Goal: Check status: Check status

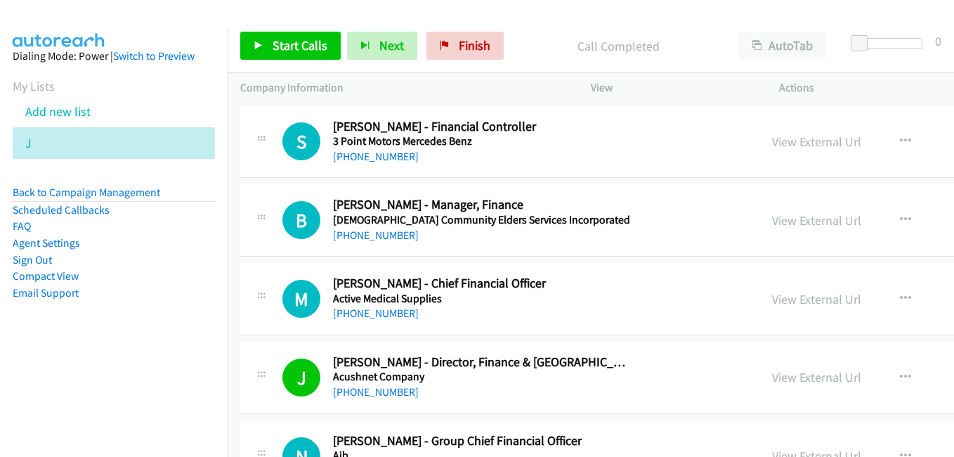
scroll to position [14047, 0]
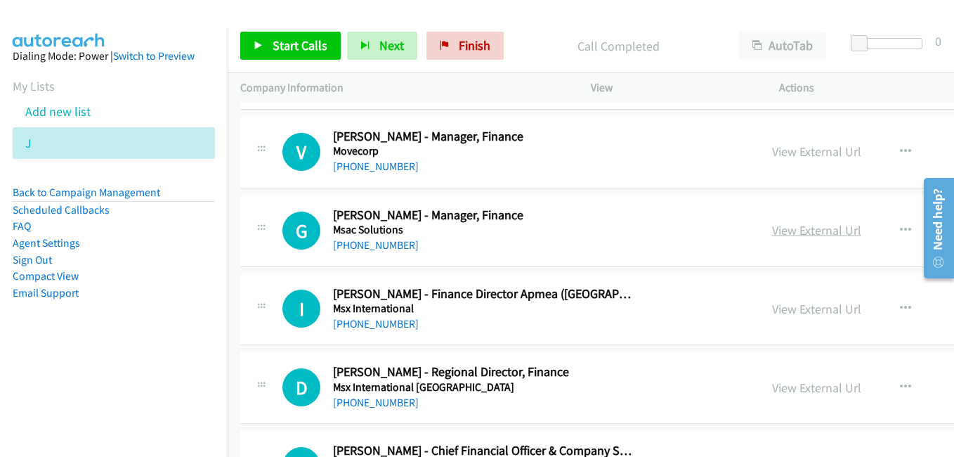
click at [789, 234] on link "View External Url" at bounding box center [816, 230] width 89 height 16
click at [788, 312] on link "View External Url" at bounding box center [816, 309] width 89 height 16
click at [822, 388] on link "View External Url" at bounding box center [816, 387] width 89 height 16
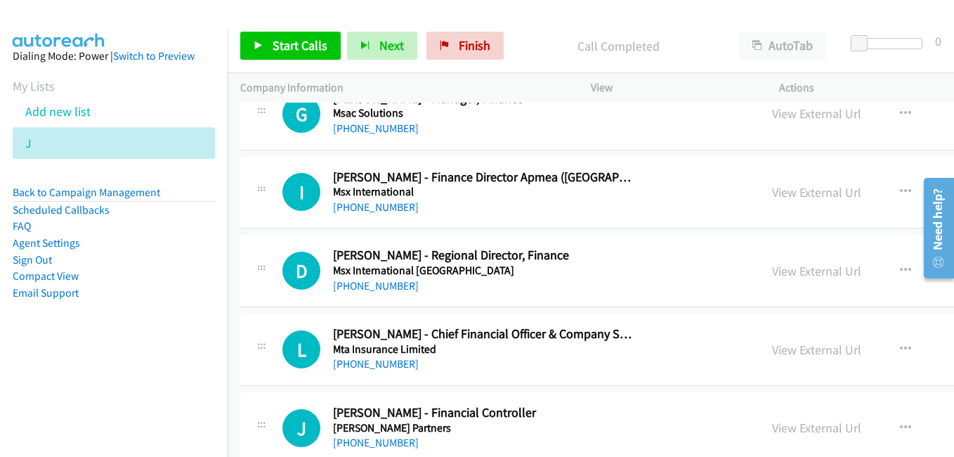
scroll to position [14187, 0]
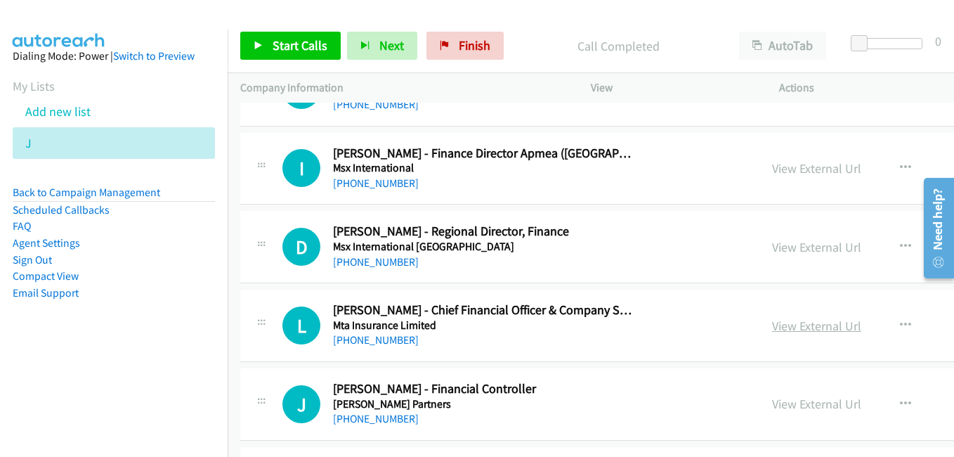
click at [809, 333] on link "View External Url" at bounding box center [816, 325] width 89 height 16
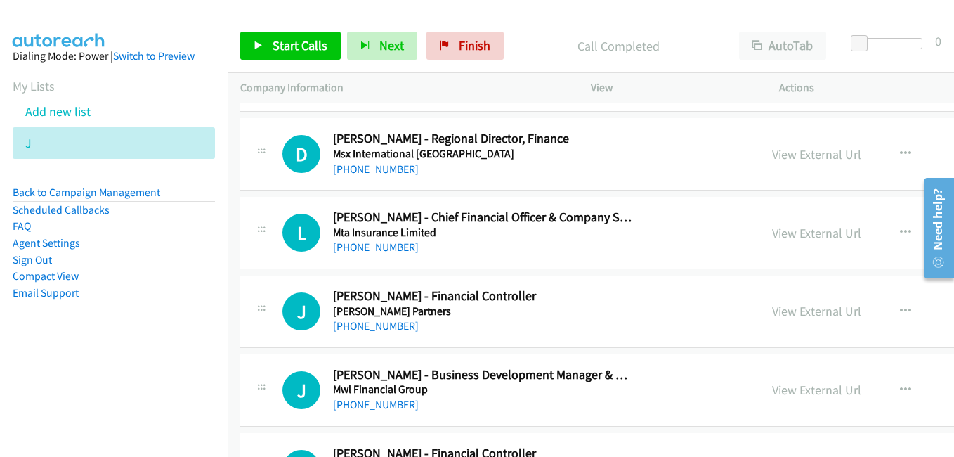
scroll to position [14328, 0]
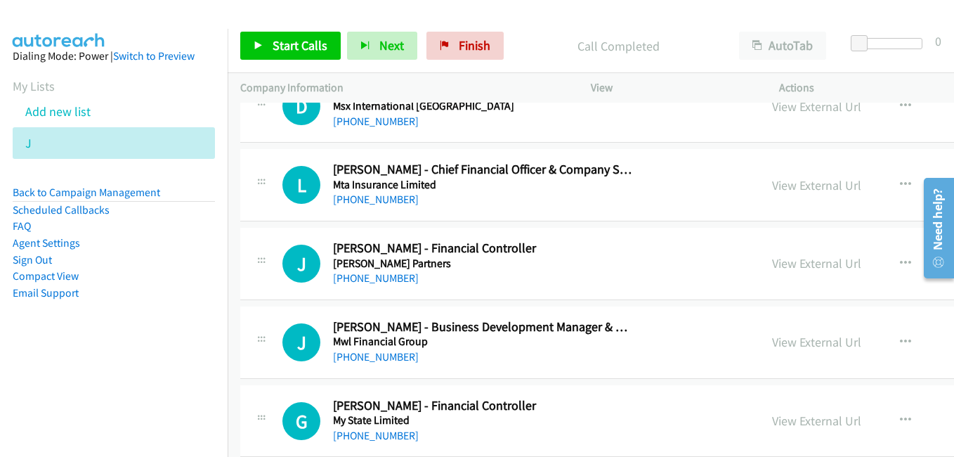
drag, startPoint x: 771, startPoint y: 264, endPoint x: 612, endPoint y: 232, distance: 162.7
click at [772, 264] on link "View External Url" at bounding box center [816, 263] width 89 height 16
drag, startPoint x: 806, startPoint y: 343, endPoint x: 426, endPoint y: 181, distance: 413.4
click at [806, 343] on link "View External Url" at bounding box center [816, 342] width 89 height 16
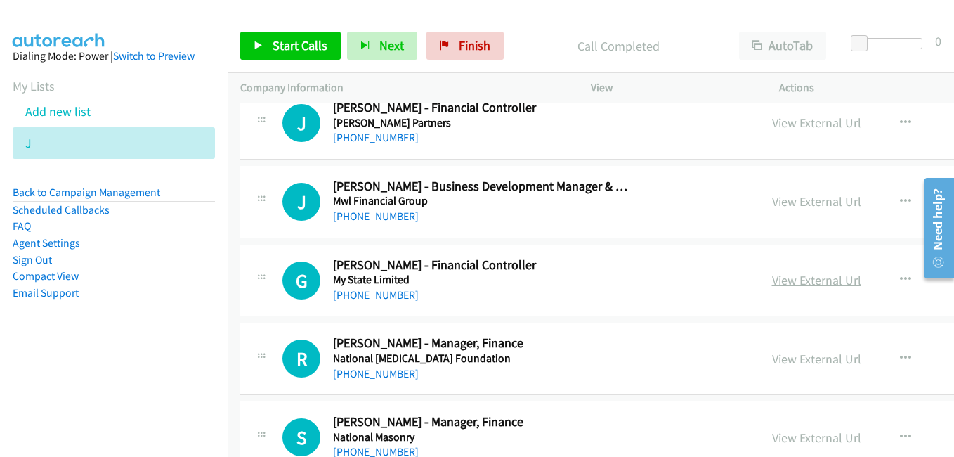
click at [793, 282] on link "View External Url" at bounding box center [816, 280] width 89 height 16
drag, startPoint x: 803, startPoint y: 355, endPoint x: 755, endPoint y: 313, distance: 63.7
click at [803, 355] on link "View External Url" at bounding box center [816, 358] width 89 height 16
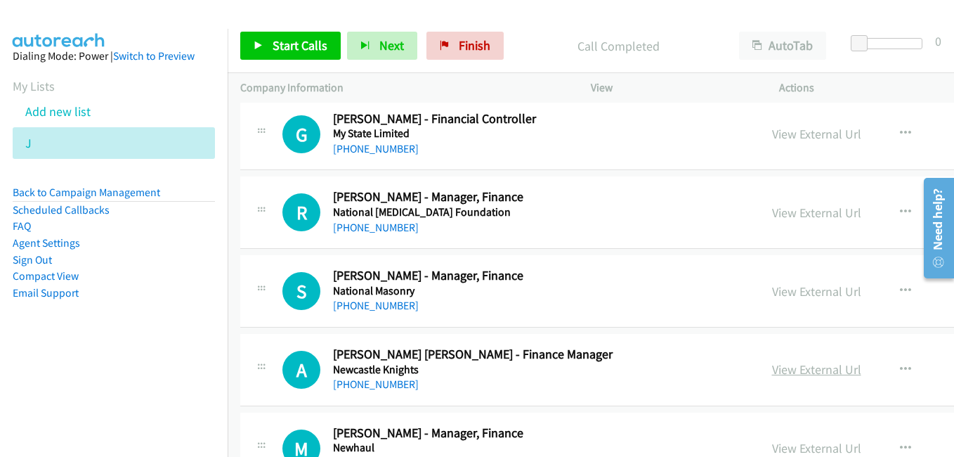
scroll to position [14679, 0]
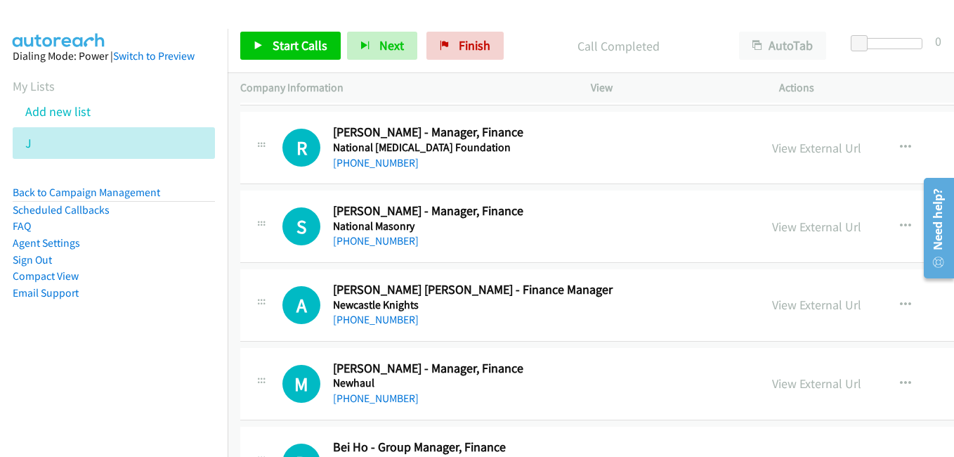
drag, startPoint x: 798, startPoint y: 219, endPoint x: 748, endPoint y: 205, distance: 51.8
click at [798, 219] on link "View External Url" at bounding box center [816, 226] width 89 height 16
click at [820, 303] on link "View External Url" at bounding box center [816, 304] width 89 height 16
drag, startPoint x: 794, startPoint y: 378, endPoint x: 775, endPoint y: 395, distance: 25.3
click at [794, 378] on link "View External Url" at bounding box center [816, 383] width 89 height 16
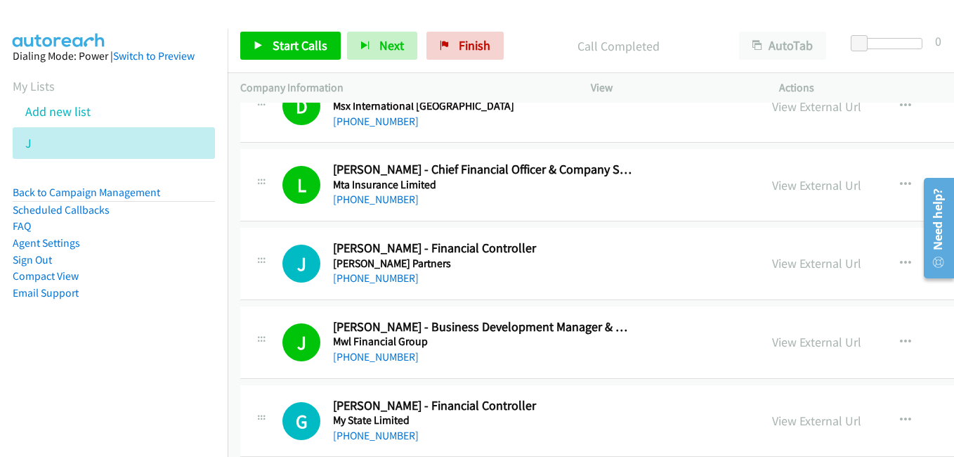
scroll to position [14398, 0]
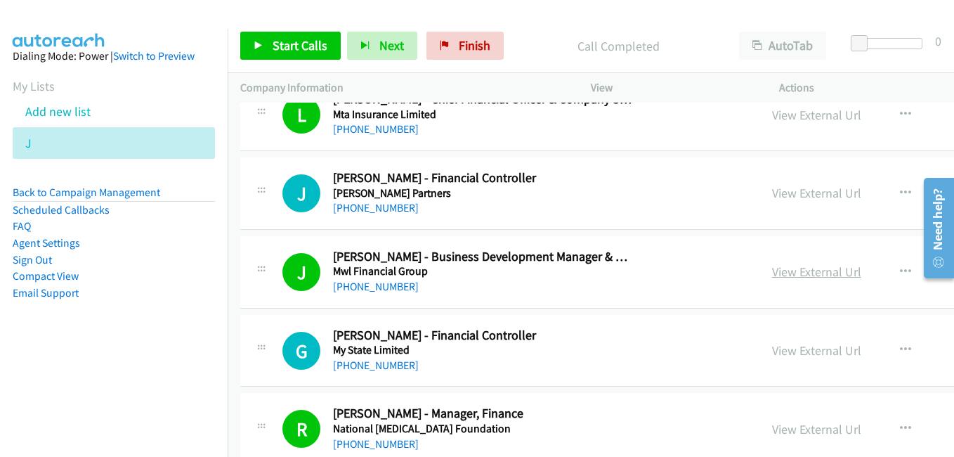
click at [782, 270] on link "View External Url" at bounding box center [816, 271] width 89 height 16
click at [816, 353] on link "View External Url" at bounding box center [816, 350] width 89 height 16
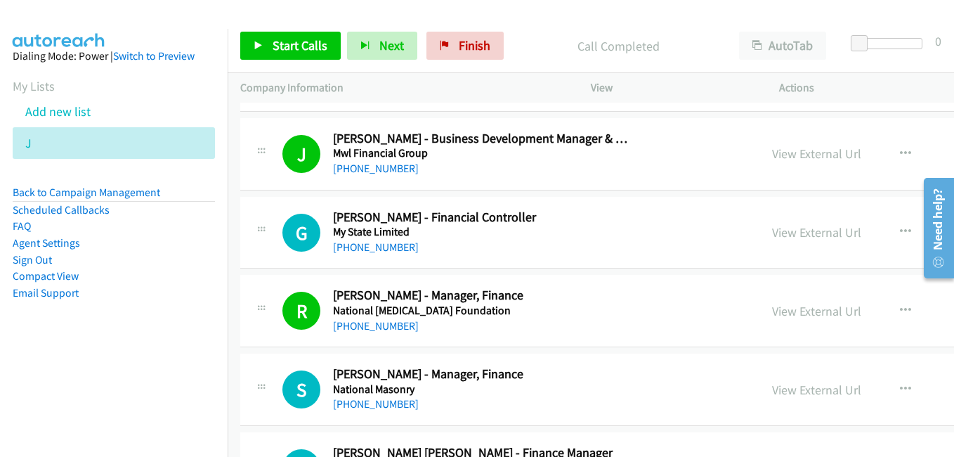
scroll to position [14539, 0]
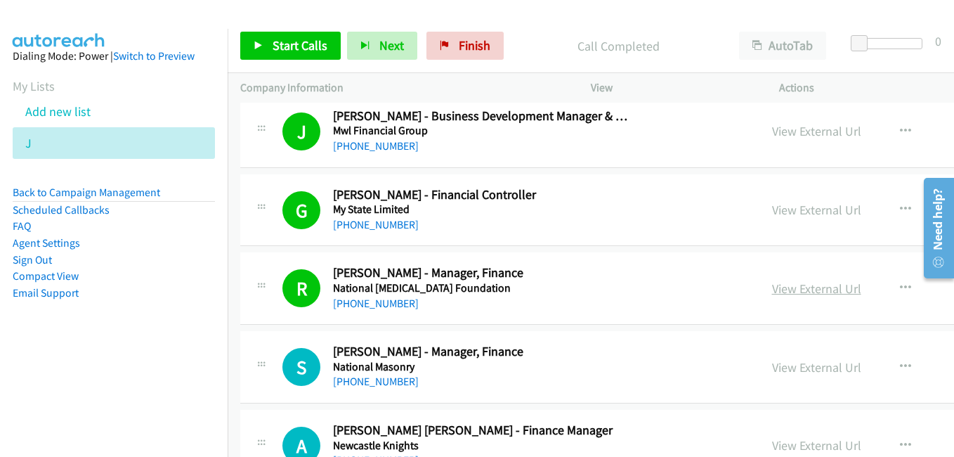
click at [775, 295] on link "View External Url" at bounding box center [816, 288] width 89 height 16
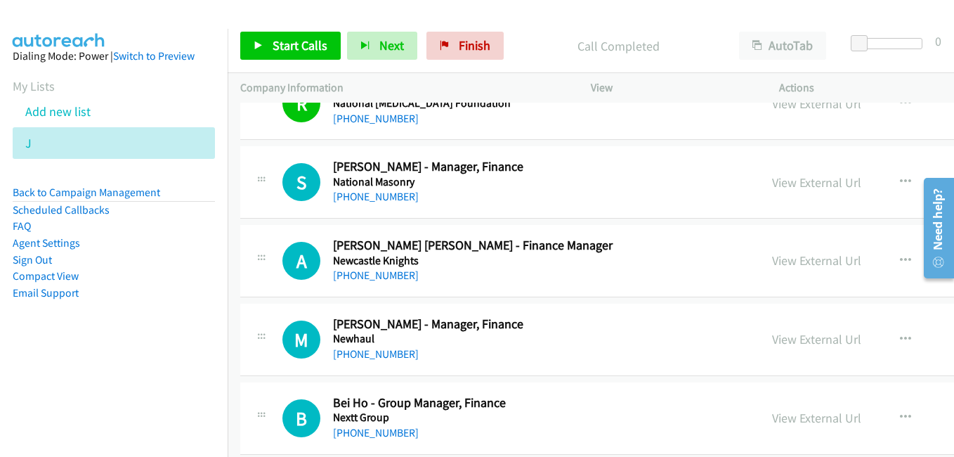
scroll to position [14749, 0]
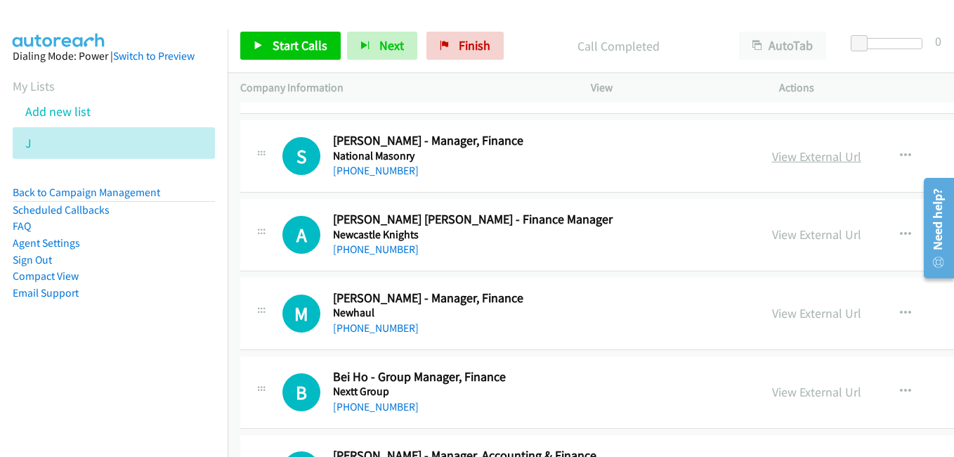
click at [802, 159] on link "View External Url" at bounding box center [816, 156] width 89 height 16
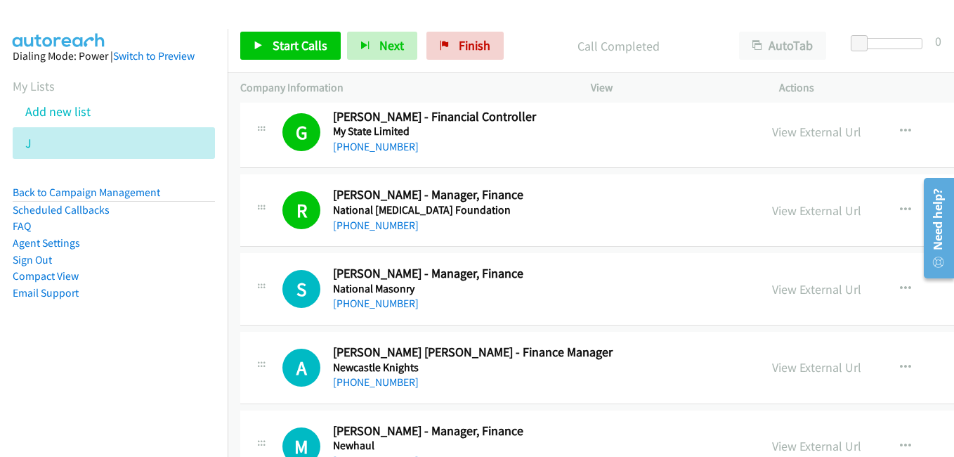
scroll to position [14609, 0]
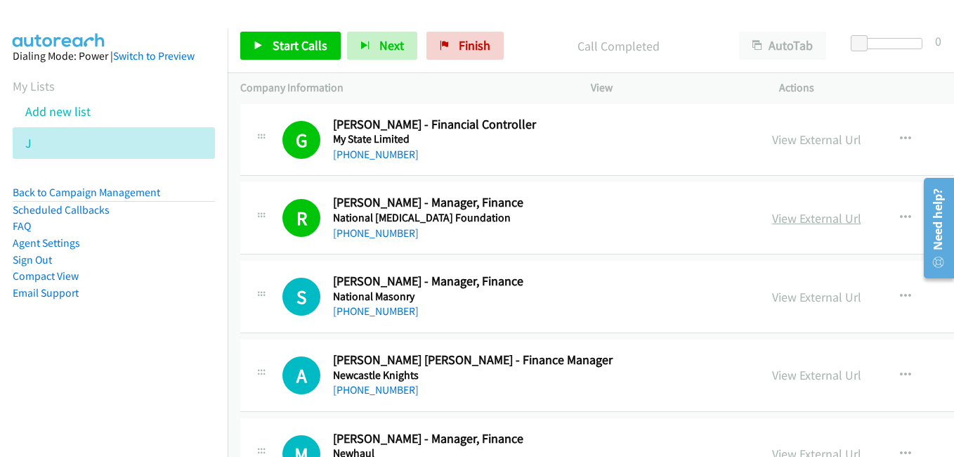
click at [783, 223] on link "View External Url" at bounding box center [816, 218] width 89 height 16
click at [815, 304] on link "View External Url" at bounding box center [816, 297] width 89 height 16
click at [780, 371] on link "View External Url" at bounding box center [816, 375] width 89 height 16
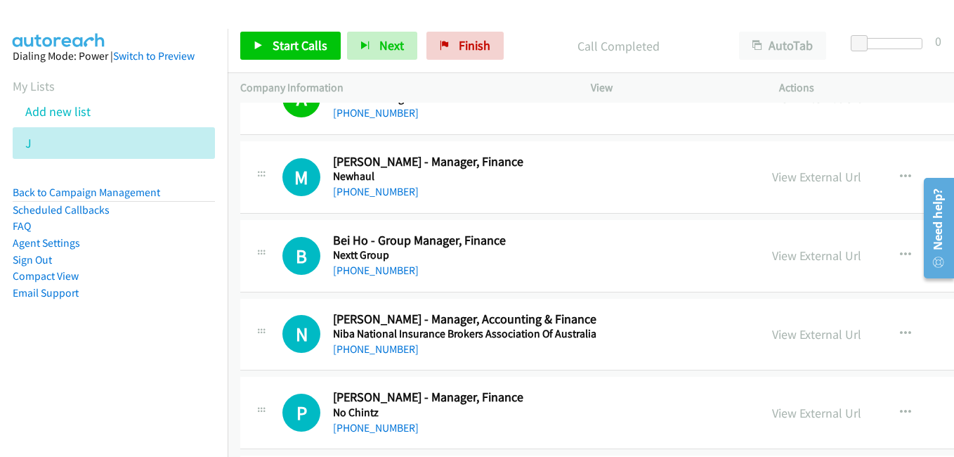
scroll to position [14890, 0]
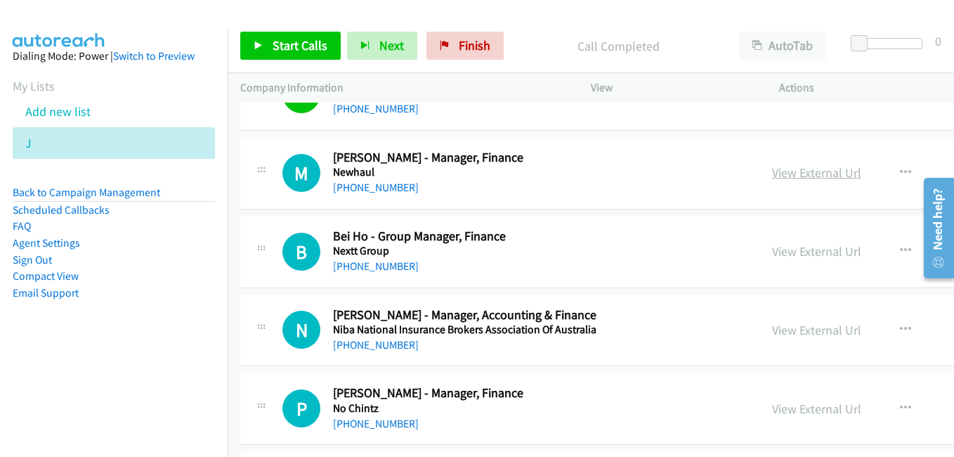
drag, startPoint x: 799, startPoint y: 176, endPoint x: 782, endPoint y: 172, distance: 17.4
click at [799, 176] on link "View External Url" at bounding box center [816, 172] width 89 height 16
click at [801, 252] on link "View External Url" at bounding box center [816, 251] width 89 height 16
drag, startPoint x: 785, startPoint y: 330, endPoint x: 758, endPoint y: 320, distance: 29.3
click at [785, 330] on link "View External Url" at bounding box center [816, 330] width 89 height 16
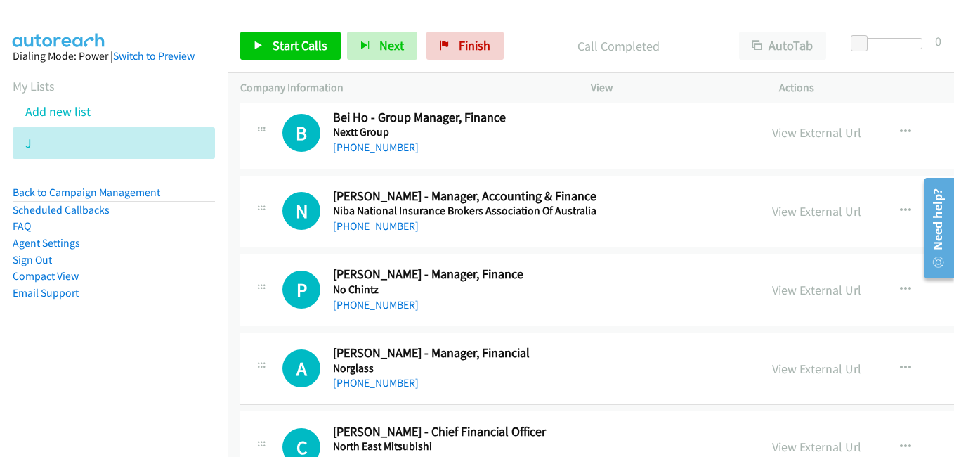
scroll to position [15030, 0]
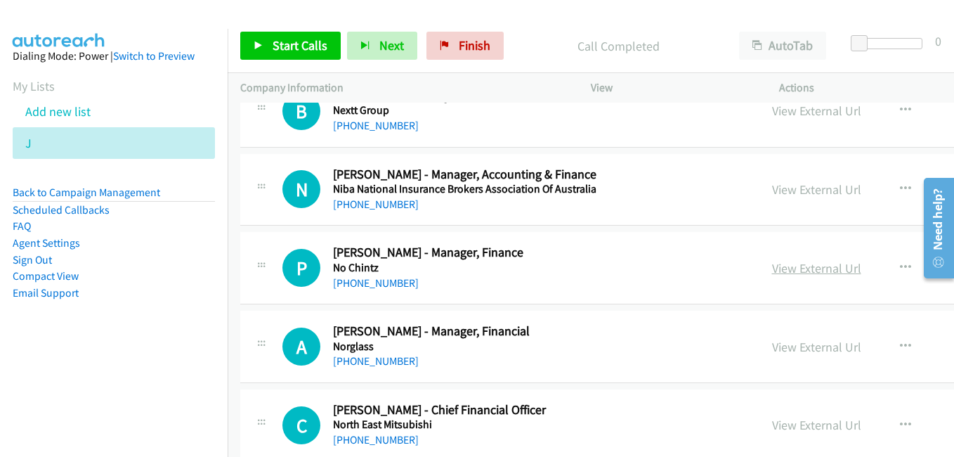
click at [806, 271] on link "View External Url" at bounding box center [816, 268] width 89 height 16
click at [774, 345] on link "View External Url" at bounding box center [816, 347] width 89 height 16
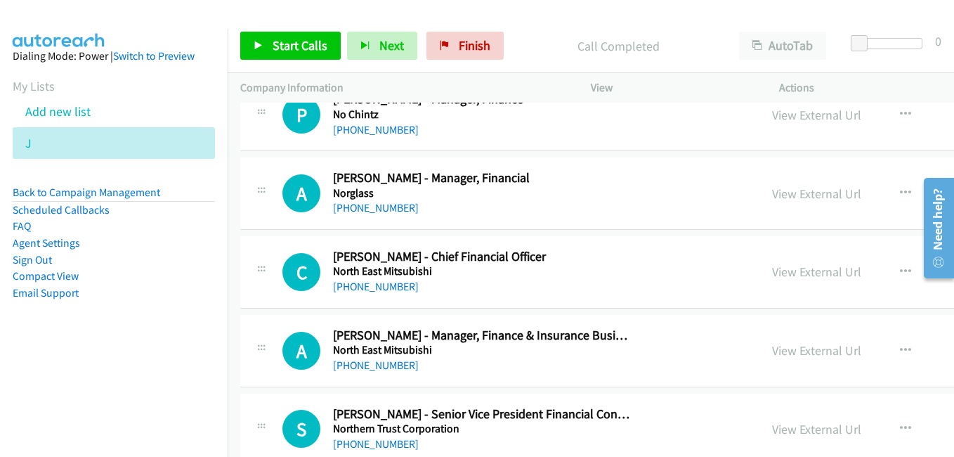
scroll to position [15241, 0]
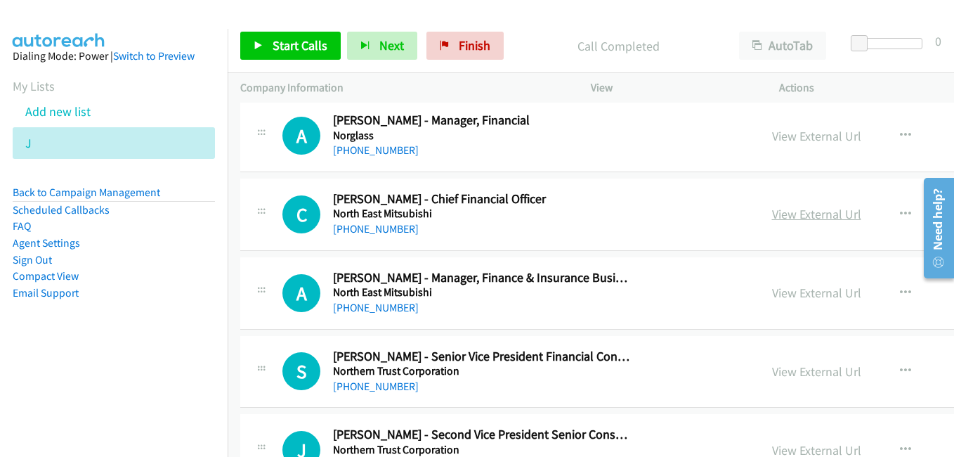
click at [790, 211] on link "View External Url" at bounding box center [816, 214] width 89 height 16
drag, startPoint x: 811, startPoint y: 291, endPoint x: 534, endPoint y: 193, distance: 293.4
click at [811, 291] on link "View External Url" at bounding box center [816, 292] width 89 height 16
click at [789, 374] on link "View External Url" at bounding box center [816, 371] width 89 height 16
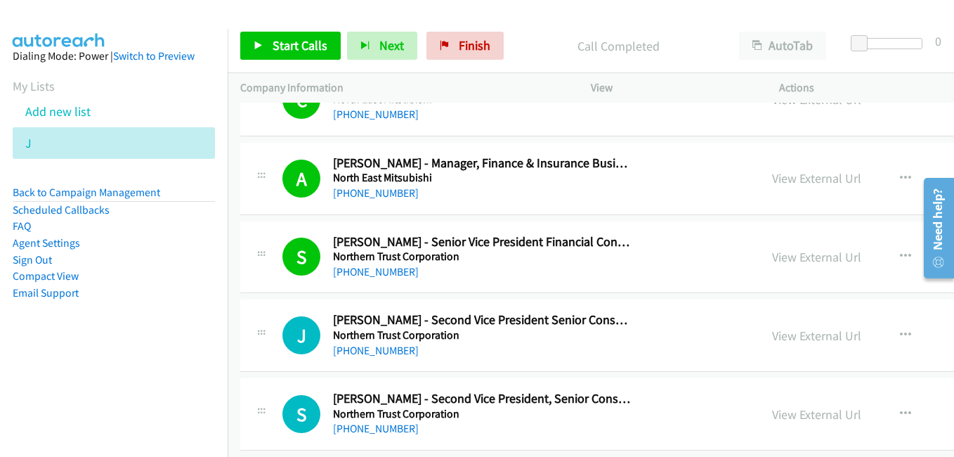
scroll to position [15452, 0]
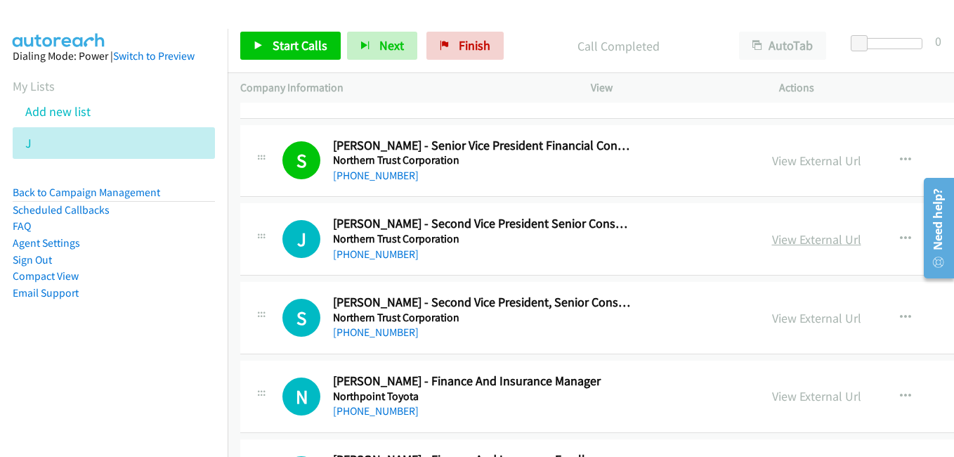
click at [795, 245] on link "View External Url" at bounding box center [816, 239] width 89 height 16
click at [801, 319] on link "View External Url" at bounding box center [816, 318] width 89 height 16
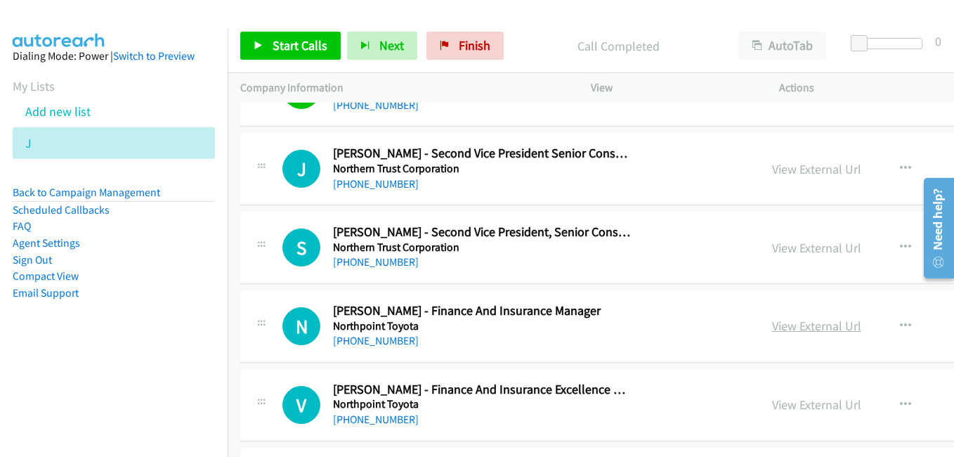
click at [806, 327] on link "View External Url" at bounding box center [816, 325] width 89 height 16
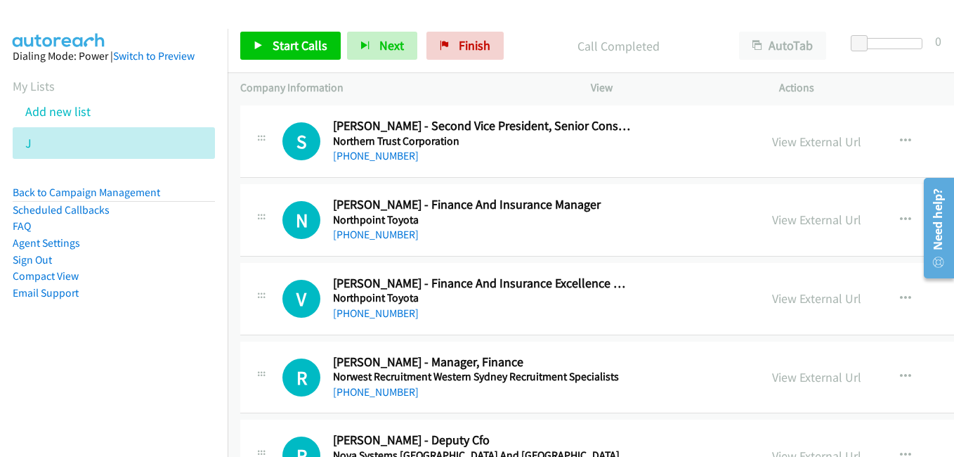
scroll to position [15662, 0]
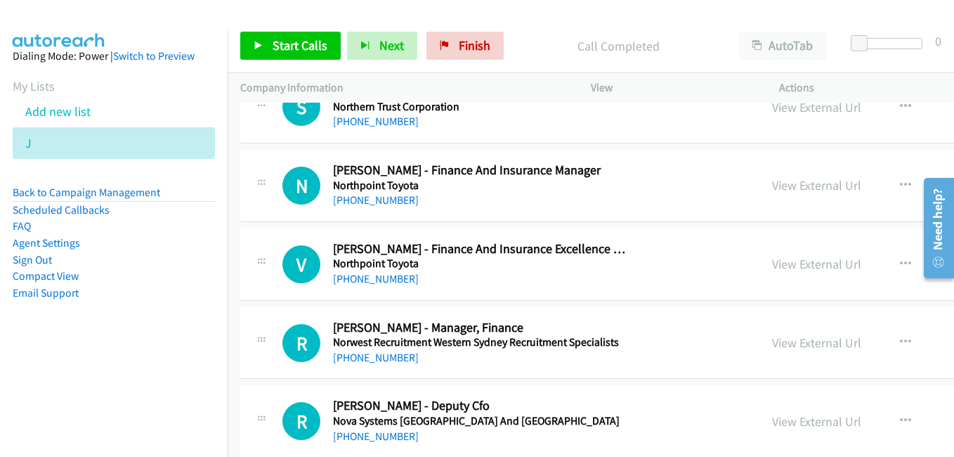
drag, startPoint x: 783, startPoint y: 267, endPoint x: 578, endPoint y: 213, distance: 212.1
click at [783, 267] on link "View External Url" at bounding box center [816, 264] width 89 height 16
drag, startPoint x: 794, startPoint y: 338, endPoint x: 775, endPoint y: 334, distance: 18.6
click at [794, 338] on link "View External Url" at bounding box center [816, 342] width 89 height 16
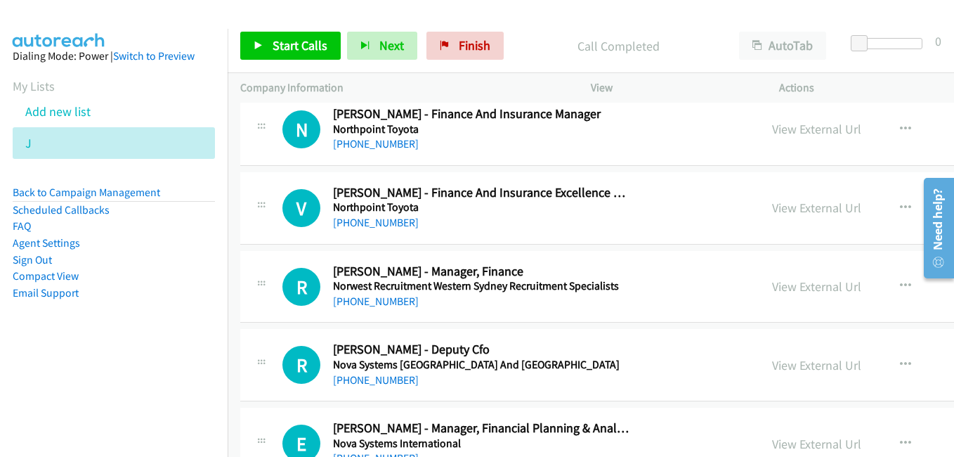
scroll to position [15733, 0]
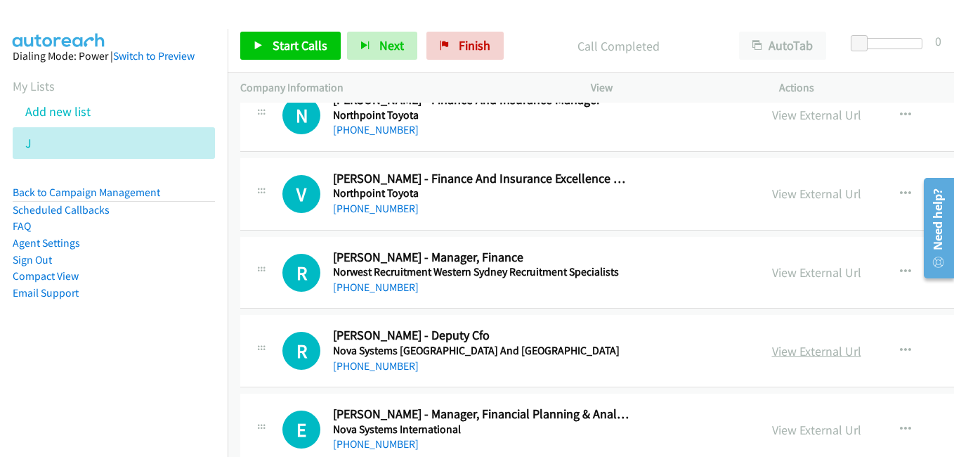
drag, startPoint x: 777, startPoint y: 352, endPoint x: 770, endPoint y: 347, distance: 9.2
click at [777, 352] on link "View External Url" at bounding box center [816, 351] width 89 height 16
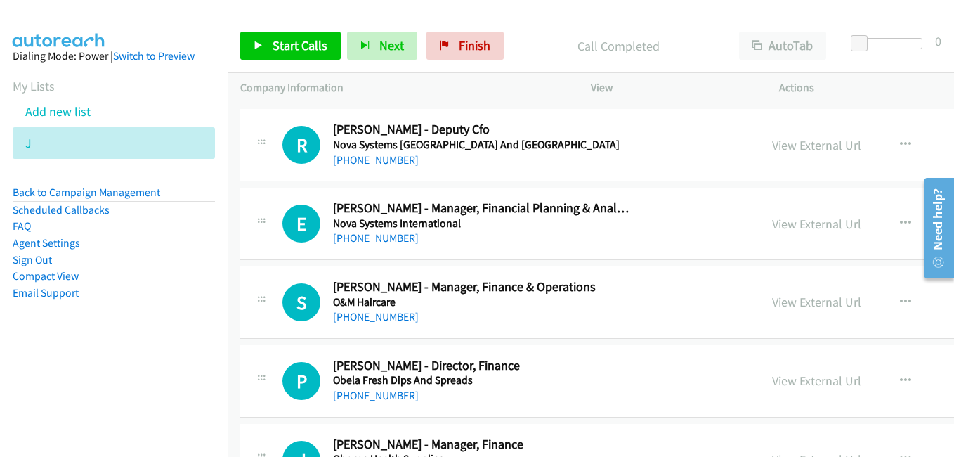
scroll to position [15943, 0]
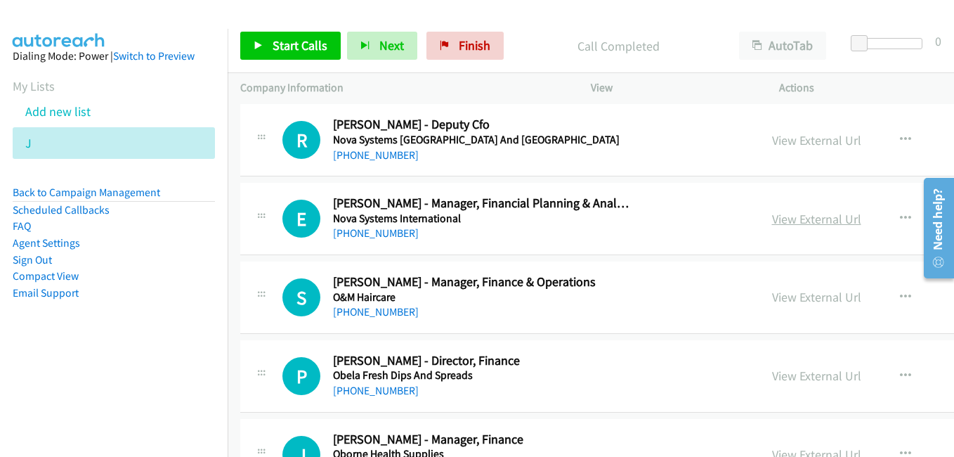
drag, startPoint x: 782, startPoint y: 221, endPoint x: 756, endPoint y: 219, distance: 26.0
click at [782, 221] on link "View External Url" at bounding box center [816, 219] width 89 height 16
drag, startPoint x: 771, startPoint y: 298, endPoint x: 565, endPoint y: 244, distance: 213.5
click at [772, 298] on link "View External Url" at bounding box center [816, 297] width 89 height 16
drag, startPoint x: 783, startPoint y: 374, endPoint x: 776, endPoint y: 373, distance: 7.2
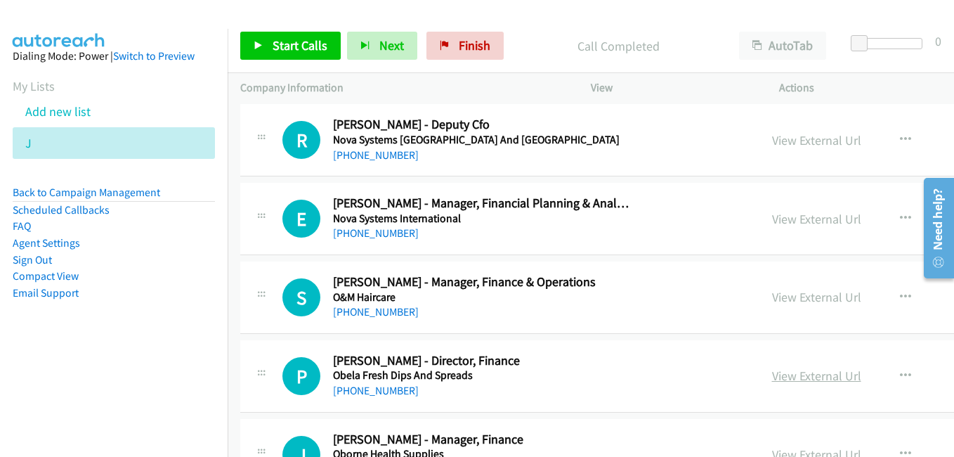
click at [783, 374] on link "View External Url" at bounding box center [816, 375] width 89 height 16
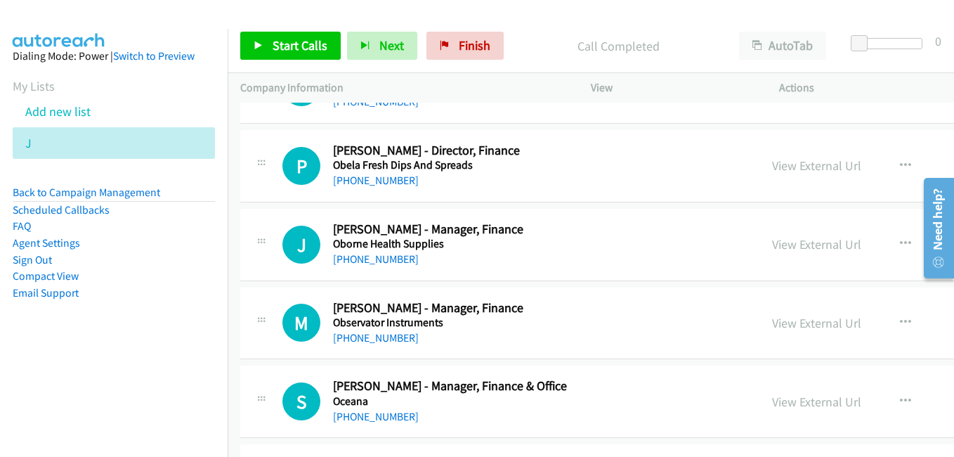
scroll to position [16154, 0]
drag, startPoint x: 787, startPoint y: 247, endPoint x: 772, endPoint y: 246, distance: 14.8
click at [787, 247] on link "View External Url" at bounding box center [816, 243] width 89 height 16
drag, startPoint x: 816, startPoint y: 323, endPoint x: 738, endPoint y: 296, distance: 82.6
click at [816, 323] on link "View External Url" at bounding box center [816, 322] width 89 height 16
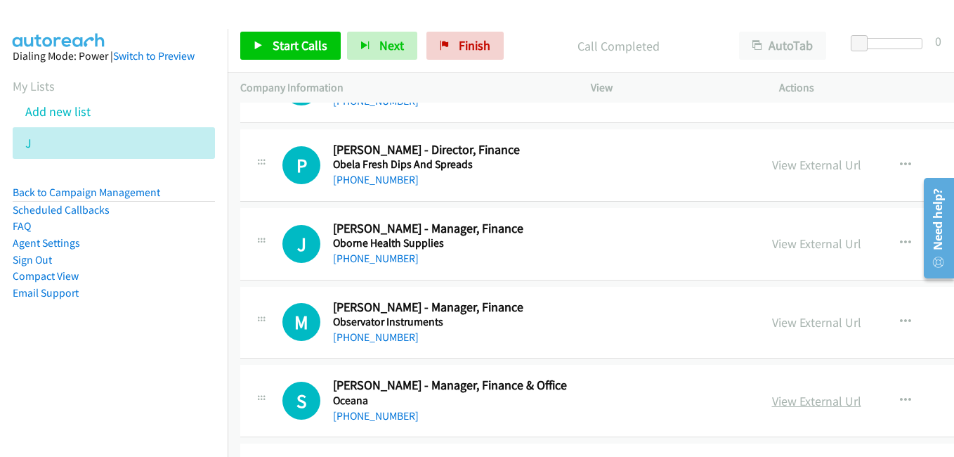
click at [792, 400] on link "View External Url" at bounding box center [816, 401] width 89 height 16
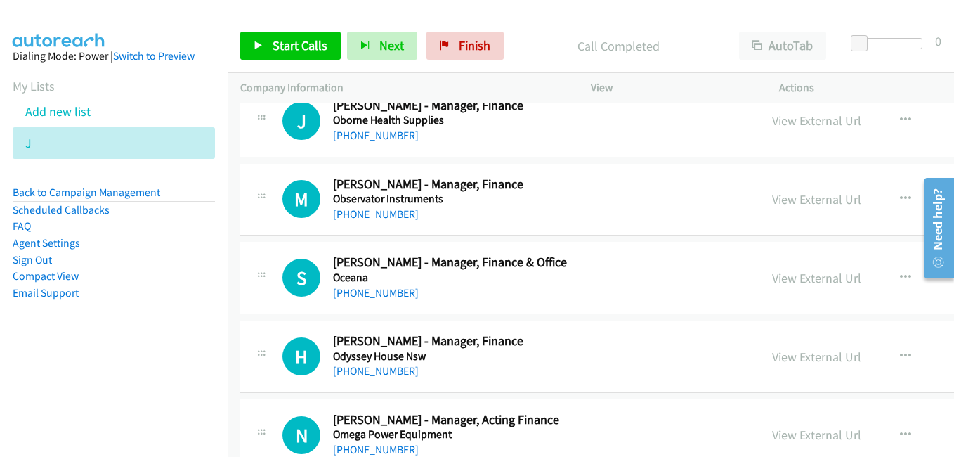
scroll to position [16294, 0]
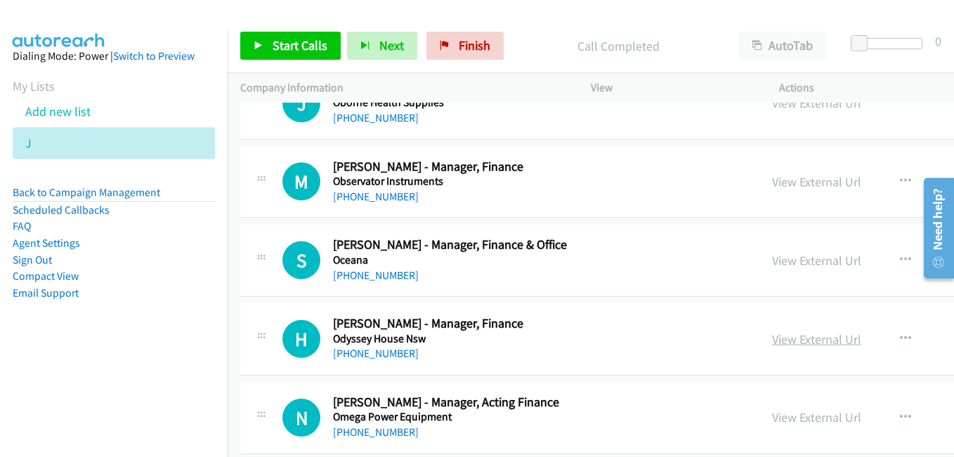
click at [784, 334] on link "View External Url" at bounding box center [816, 339] width 89 height 16
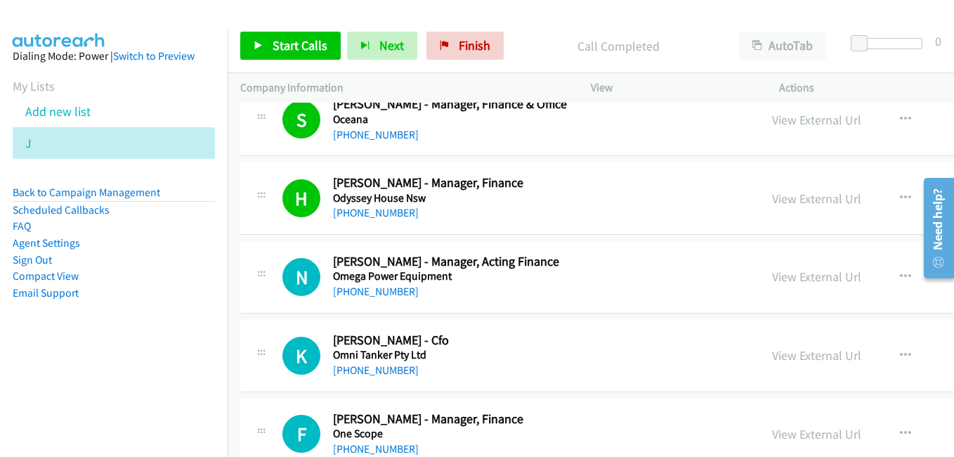
scroll to position [16505, 0]
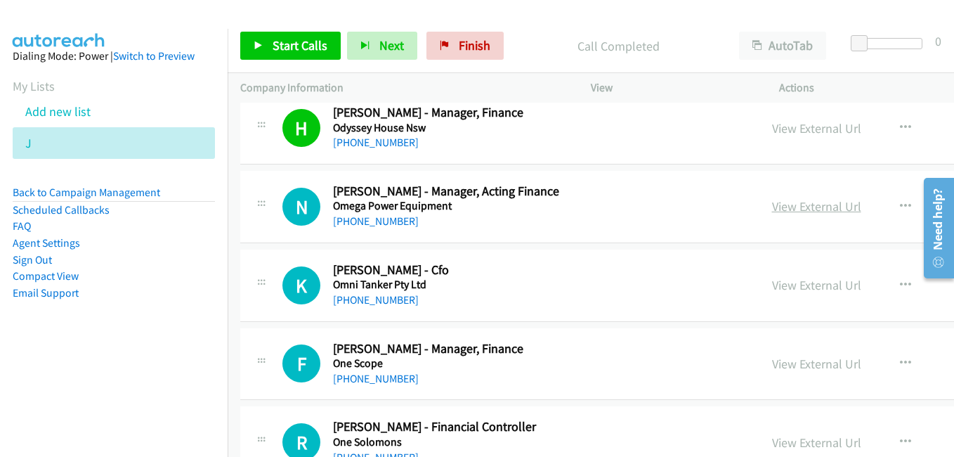
click at [790, 204] on link "View External Url" at bounding box center [816, 206] width 89 height 16
click at [813, 289] on link "View External Url" at bounding box center [816, 285] width 89 height 16
drag, startPoint x: 789, startPoint y: 365, endPoint x: 772, endPoint y: 364, distance: 16.9
click at [789, 365] on link "View External Url" at bounding box center [816, 363] width 89 height 16
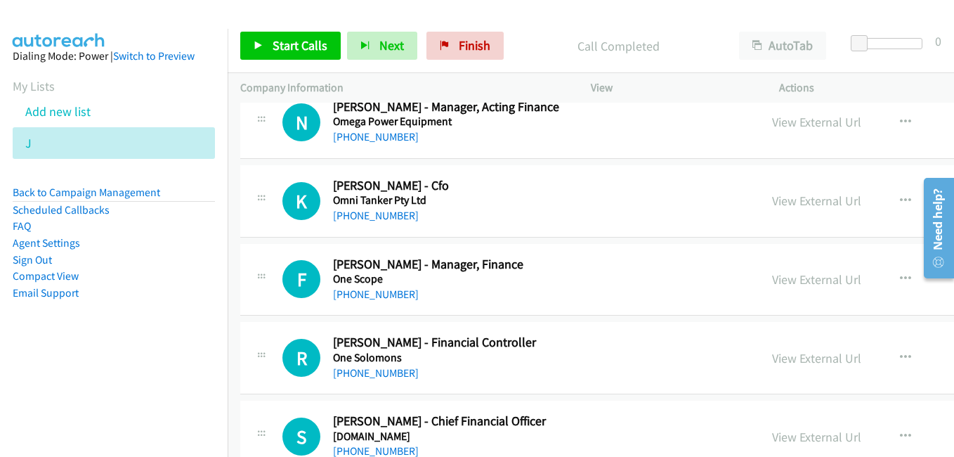
scroll to position [16716, 0]
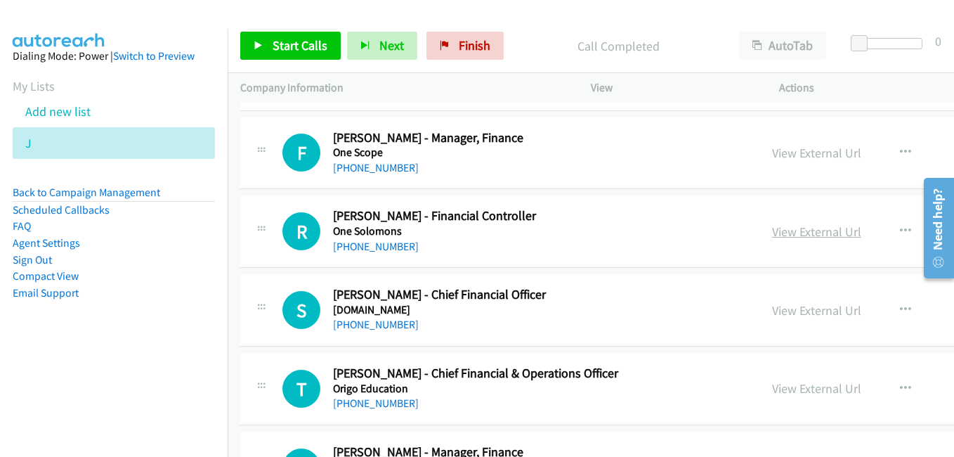
click at [803, 235] on link "View External Url" at bounding box center [816, 231] width 89 height 16
click at [830, 315] on link "View External Url" at bounding box center [816, 310] width 89 height 16
drag, startPoint x: 779, startPoint y: 393, endPoint x: 716, endPoint y: 362, distance: 69.7
click at [779, 393] on link "View External Url" at bounding box center [816, 388] width 89 height 16
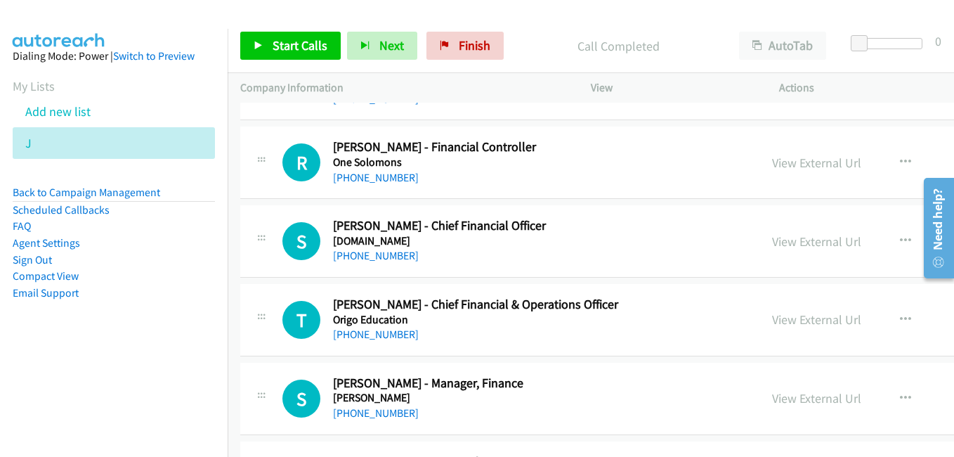
scroll to position [16927, 0]
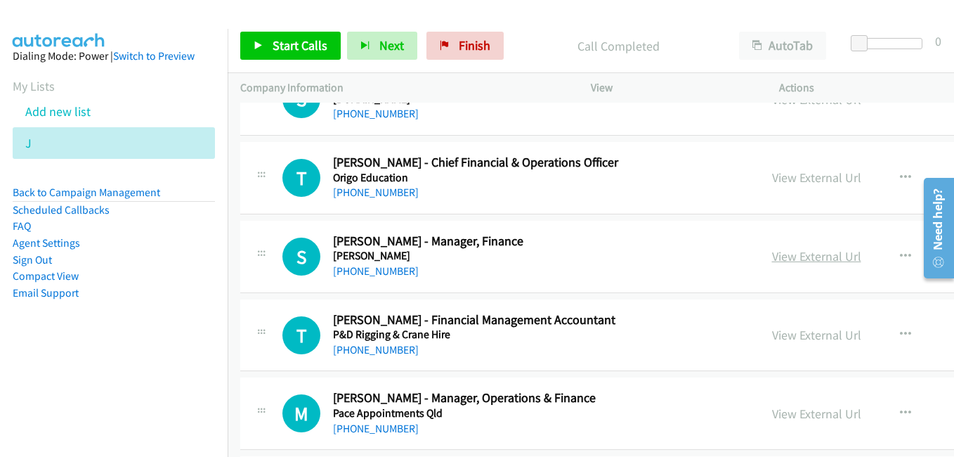
click at [788, 255] on link "View External Url" at bounding box center [816, 256] width 89 height 16
click at [795, 336] on link "View External Url" at bounding box center [816, 335] width 89 height 16
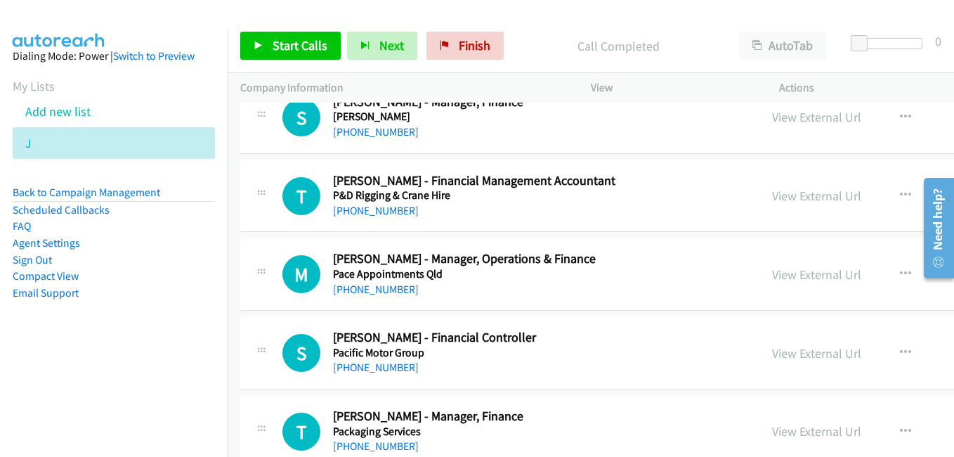
scroll to position [17067, 0]
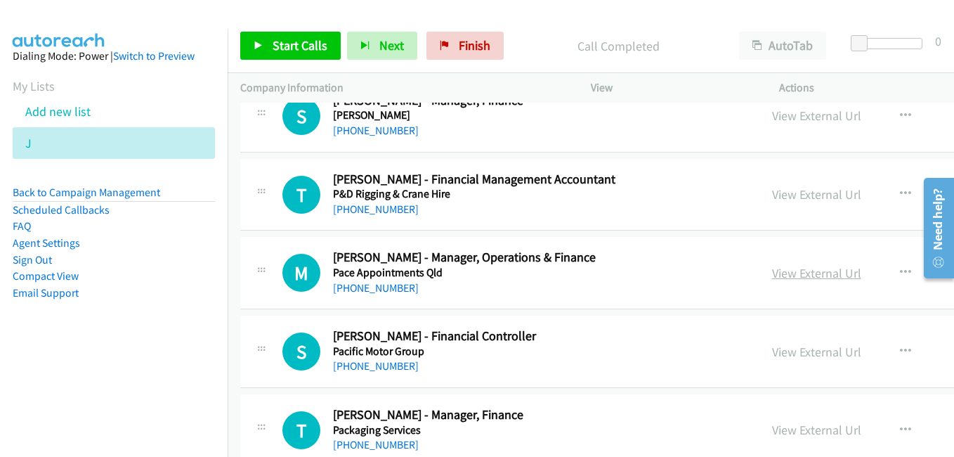
click at [806, 270] on link "View External Url" at bounding box center [816, 273] width 89 height 16
drag, startPoint x: 787, startPoint y: 347, endPoint x: 764, endPoint y: 319, distance: 36.0
click at [787, 347] on link "View External Url" at bounding box center [816, 351] width 89 height 16
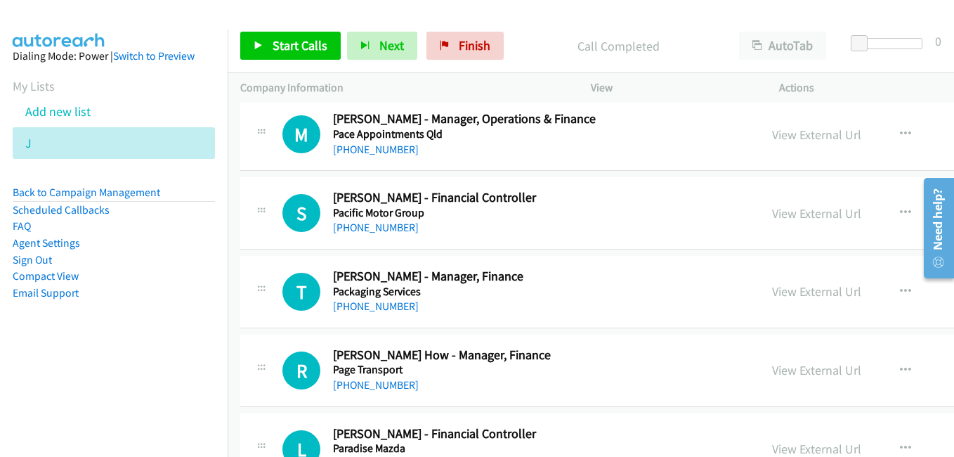
scroll to position [17207, 0]
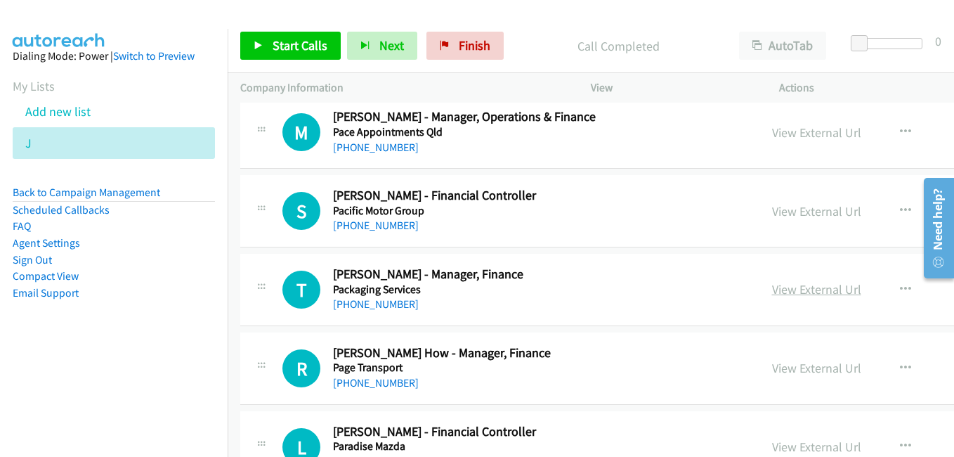
click at [813, 294] on link "View External Url" at bounding box center [816, 289] width 89 height 16
click at [789, 365] on link "View External Url" at bounding box center [816, 368] width 89 height 16
